Goal: Task Accomplishment & Management: Complete application form

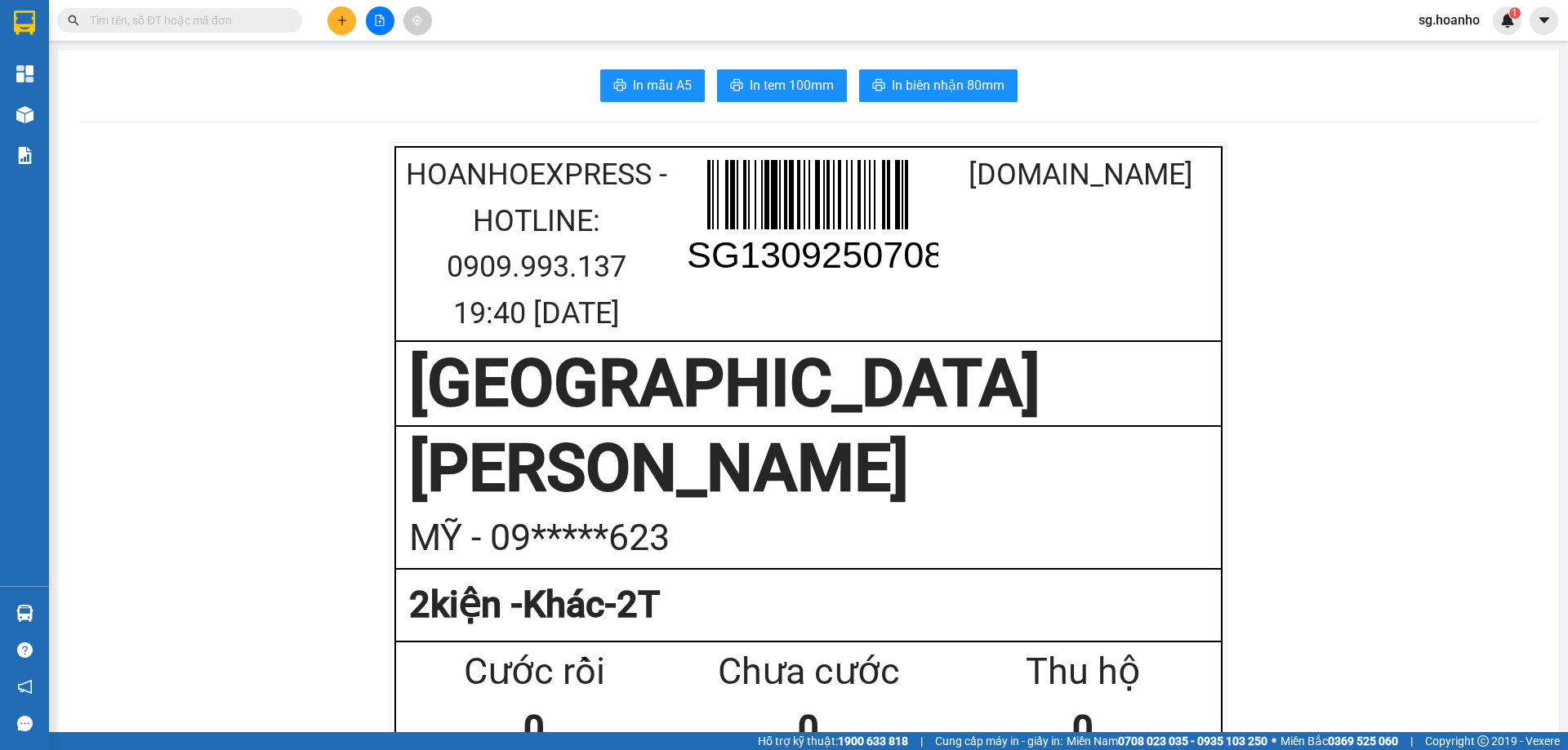
click at [345, 16] on icon "plus" at bounding box center [342, 21] width 12 height 12
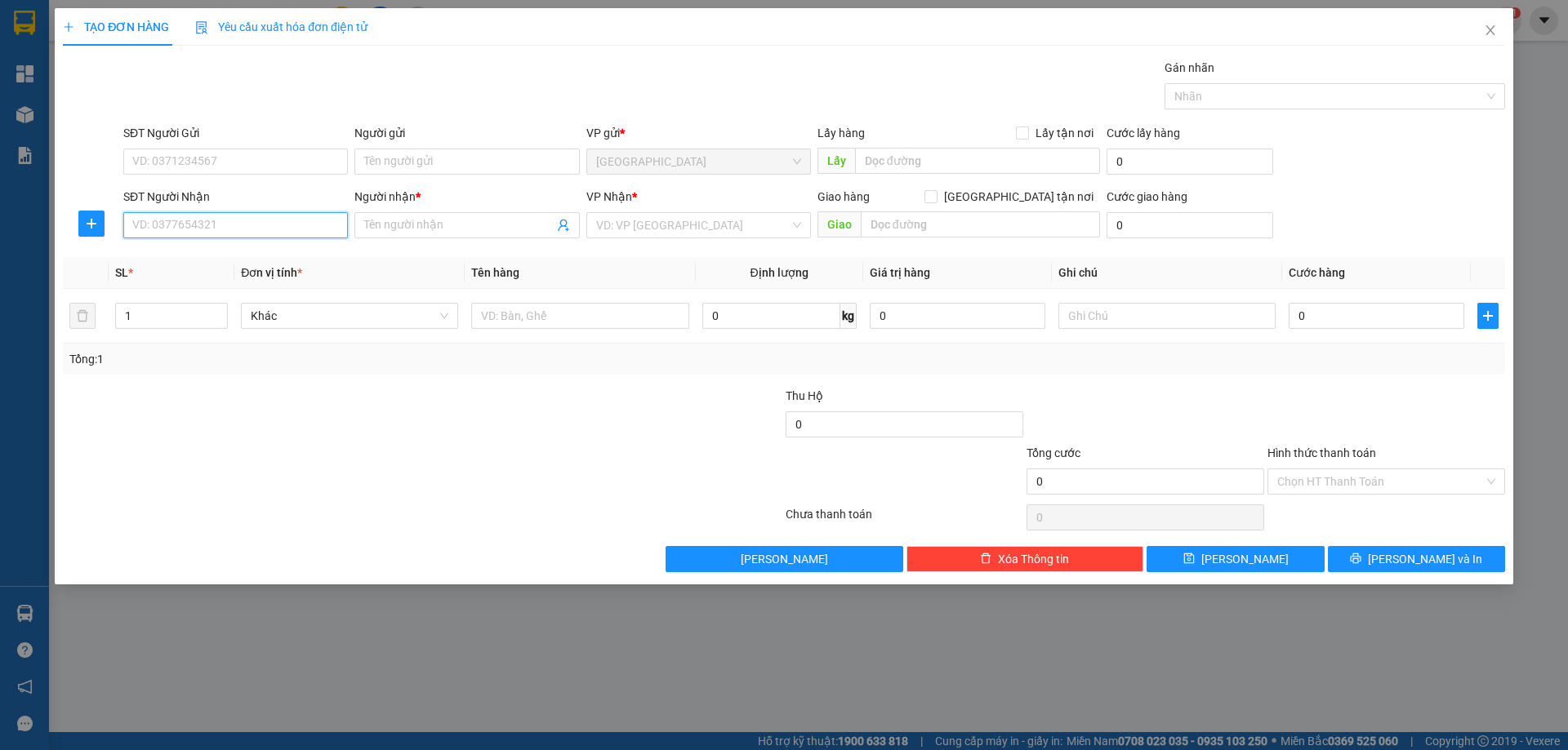
click at [220, 228] on input "SĐT Người Nhận" at bounding box center [235, 225] width 224 height 26
type input "0983365114"
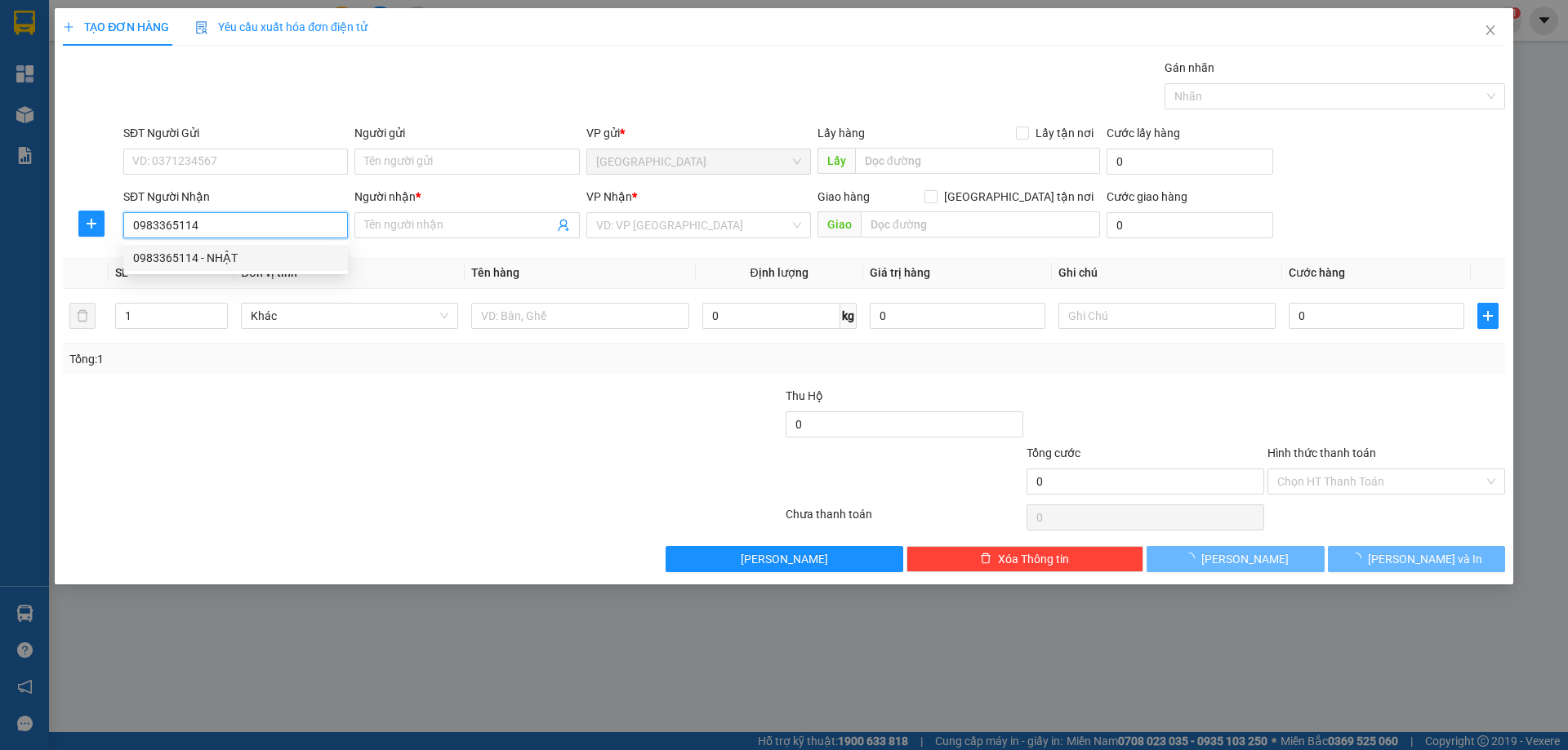
click at [220, 257] on div "0983365114 - NHẬT" at bounding box center [236, 258] width 205 height 18
type input "NHẬT"
type input "0983365114"
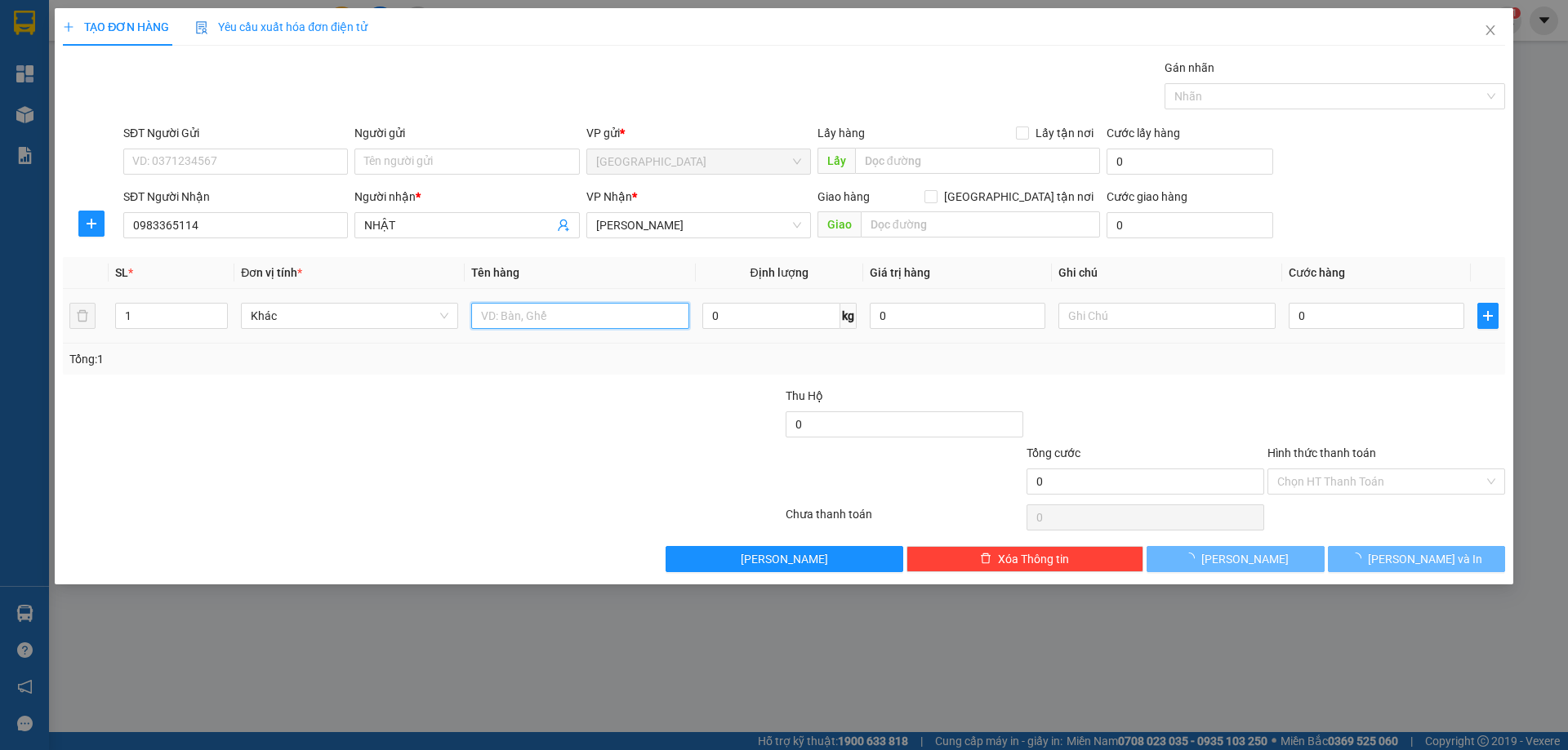
click at [543, 308] on input "text" at bounding box center [580, 316] width 217 height 26
type input "XE AB"
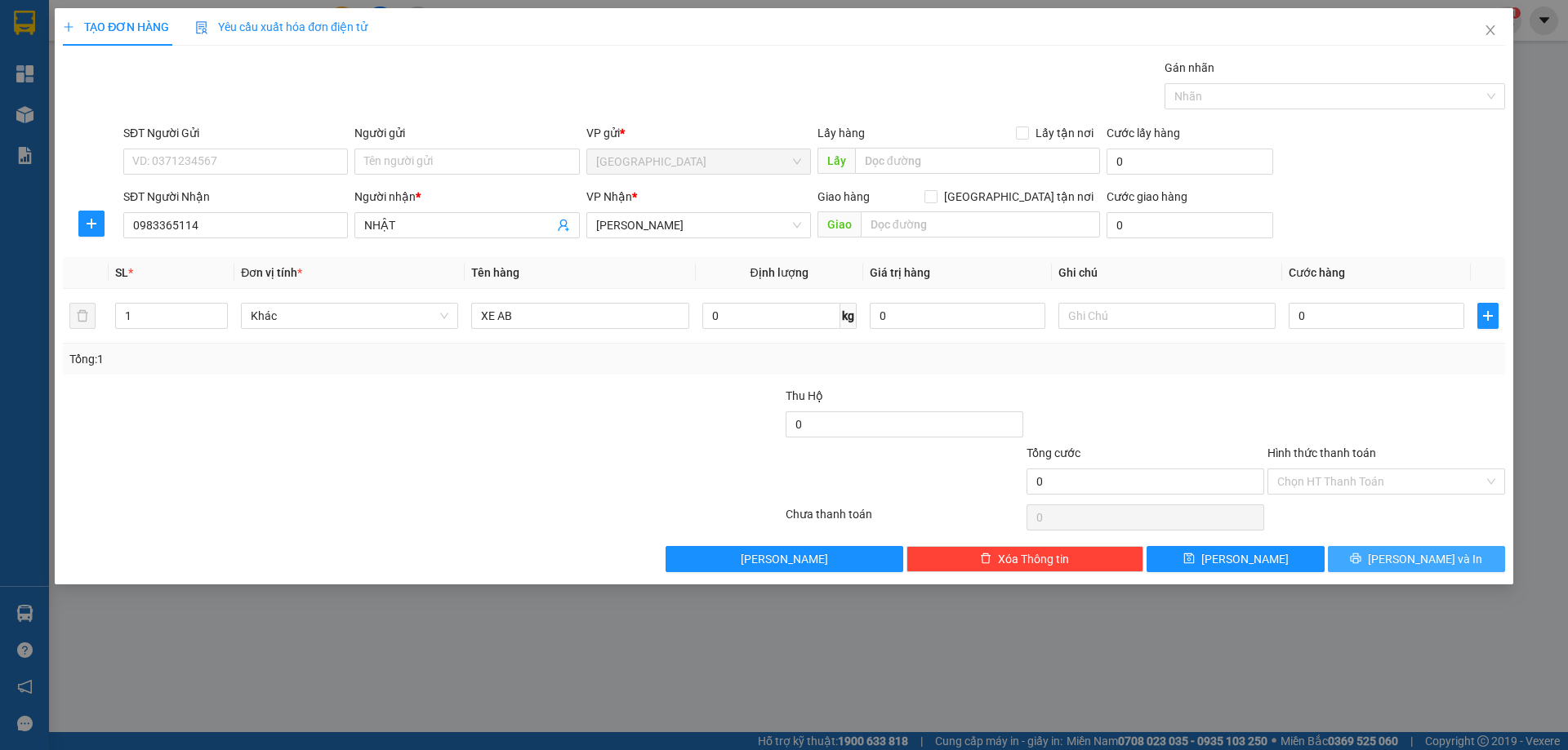
click at [1410, 561] on span "[PERSON_NAME] và In" at bounding box center [1426, 560] width 114 height 18
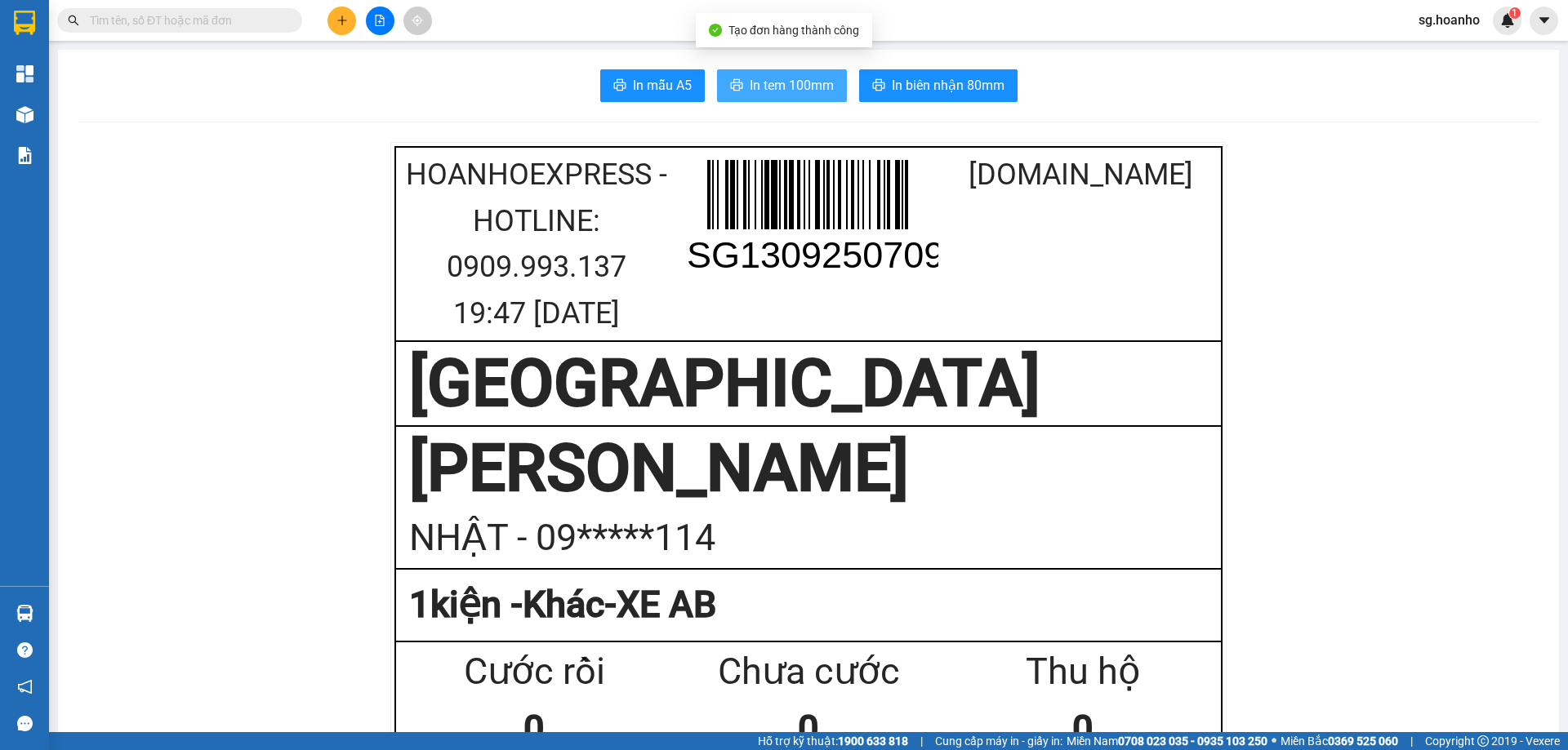
click at [729, 76] on button "In tem 100mm" at bounding box center [782, 85] width 130 height 32
